Goal: Use online tool/utility: Utilize a website feature to perform a specific function

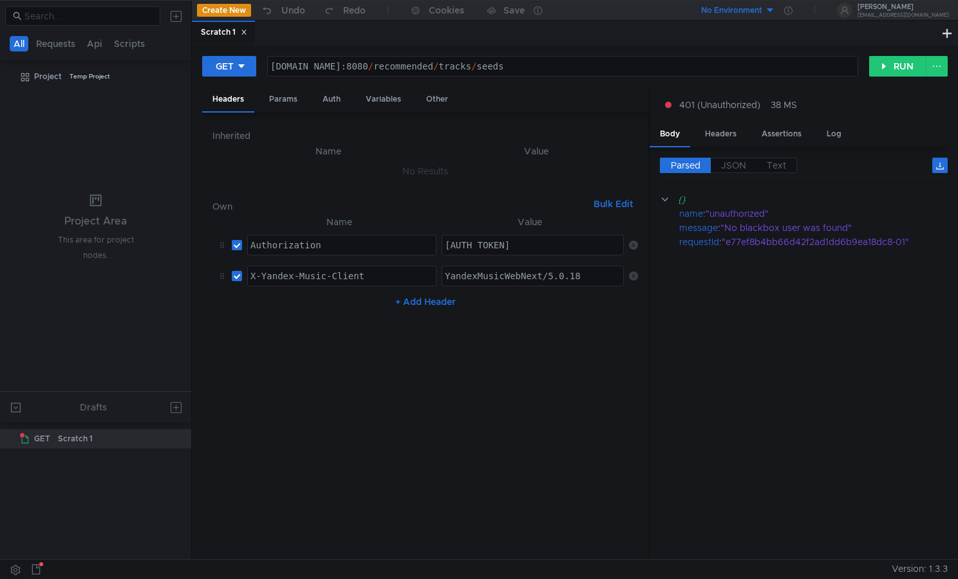
scroll to position [0, 3]
click at [568, 71] on div "music-recommended-tracks-default-75.klg.yp-c.yandex.net:8080 / recommended / tr…" at bounding box center [563, 76] width 590 height 31
drag, startPoint x: 569, startPoint y: 67, endPoint x: 246, endPoint y: 61, distance: 322.6
click at [246, 61] on div "GET music-recommended-tracks-default-75.klg.yp-c.yandex.net:8080/recommended/tr…" at bounding box center [535, 66] width 667 height 22
paste textarea "66.sas"
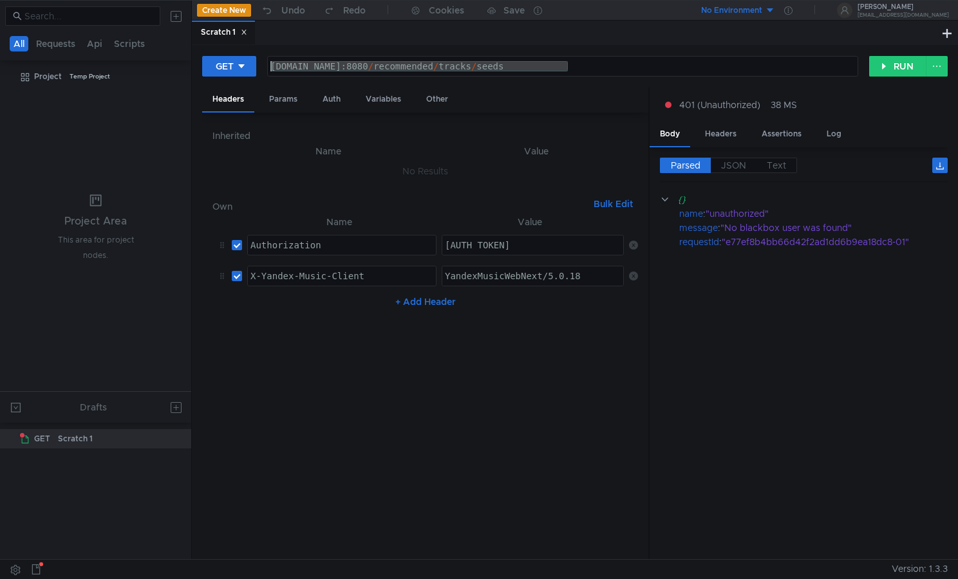
type textarea "music-recommended-tracks-default-66.sas.yp-c.yandex.net:8080/recommended/tracks…"
click at [900, 66] on button "RUN" at bounding box center [897, 66] width 57 height 21
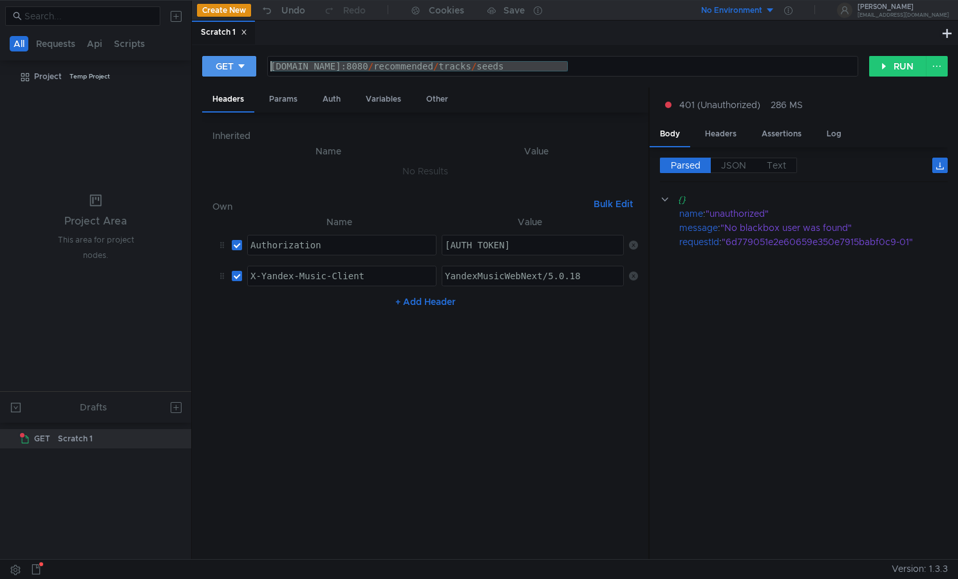
drag, startPoint x: 569, startPoint y: 66, endPoint x: 240, endPoint y: 59, distance: 329.1
click at [240, 59] on div "GET music-recommended-tracks-default-66.sas.yp-c.yandex.net:8080/recommended/tr…" at bounding box center [535, 66] width 667 height 22
paste textarea "api-gateway-default-9932221-5"
type textarea "music-api-gateway-default-9932221-56.sas.yp-c.yandex.net:8080/recommended/track…"
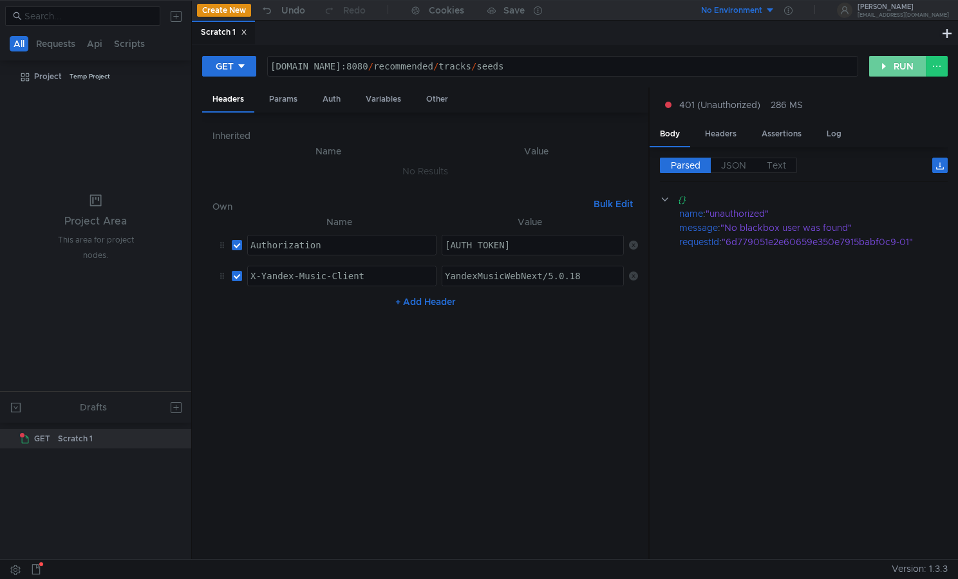
click at [889, 64] on button "RUN" at bounding box center [897, 66] width 57 height 21
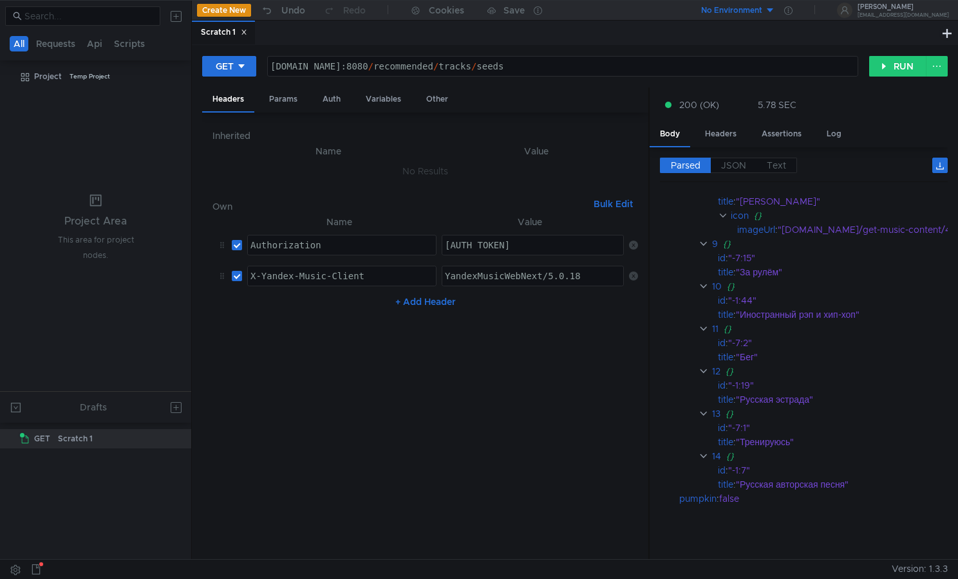
scroll to position [0, 0]
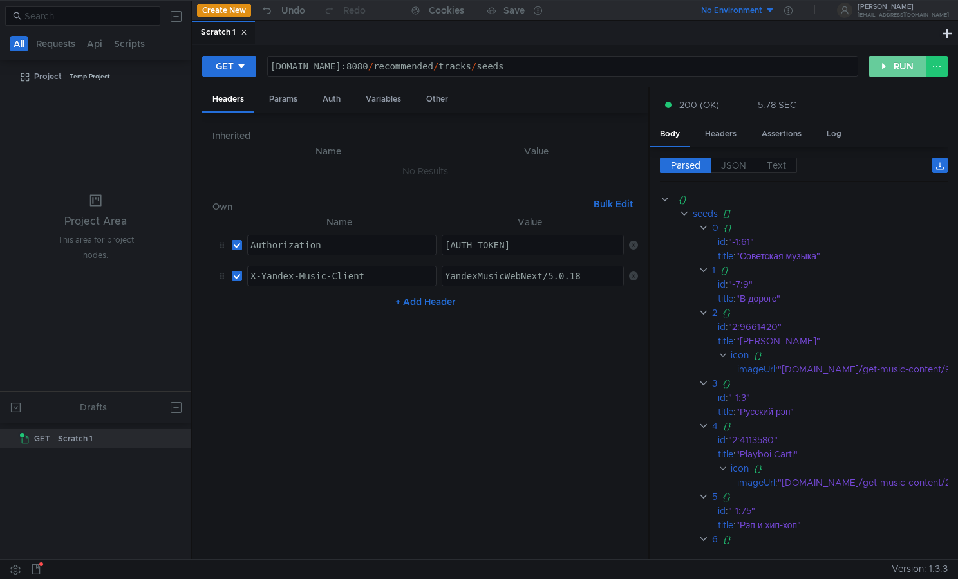
click at [888, 66] on button "RUN" at bounding box center [897, 66] width 57 height 21
click at [881, 65] on button "RUN" at bounding box center [897, 66] width 57 height 21
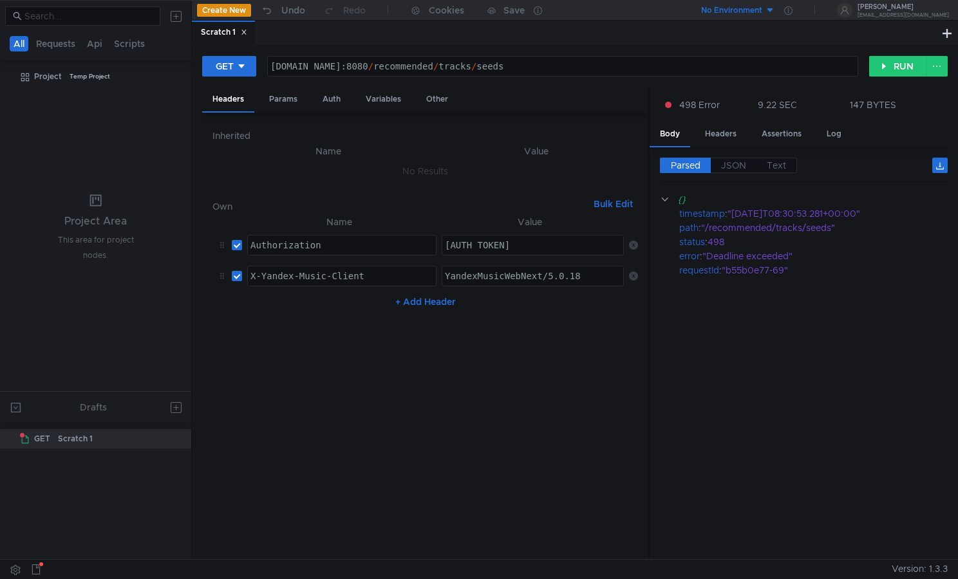
scroll to position [0, 3]
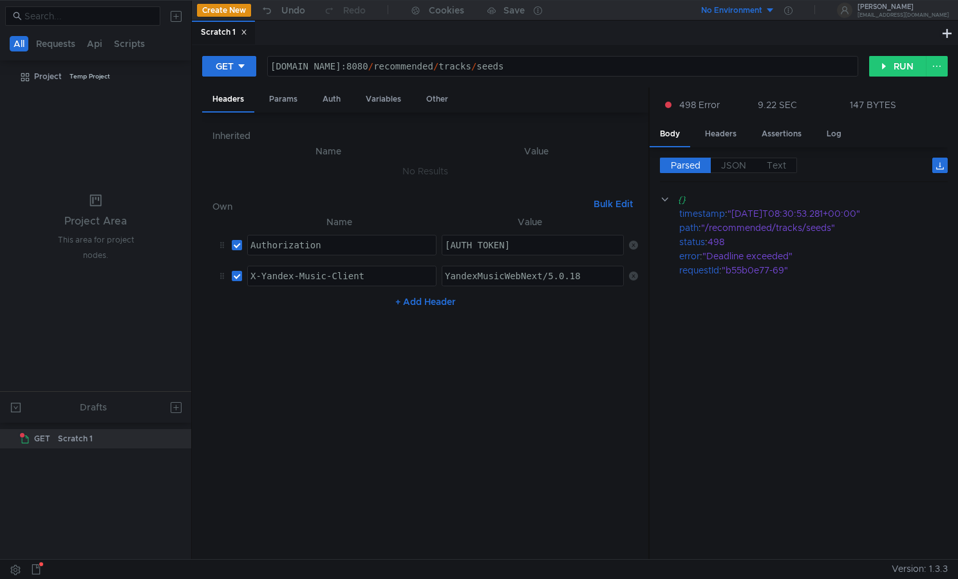
scroll to position [0, 3]
